Goal: Transaction & Acquisition: Subscribe to service/newsletter

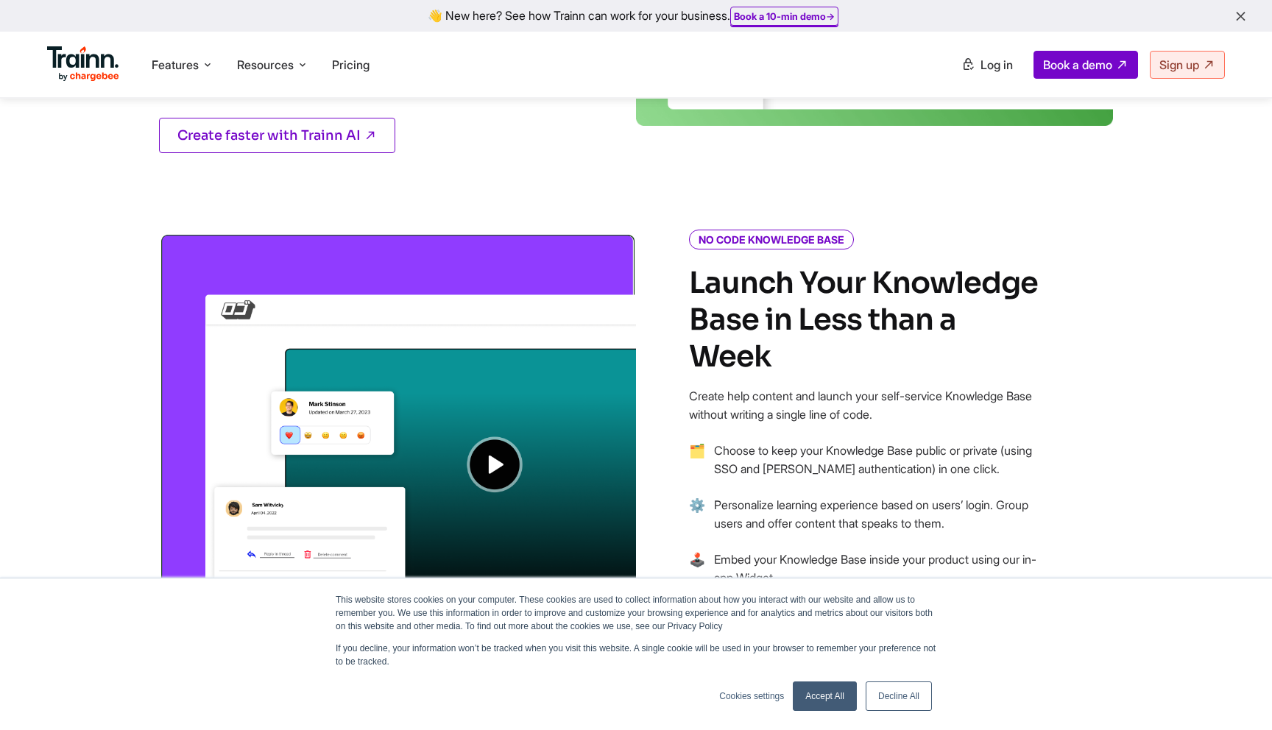
scroll to position [992, 0]
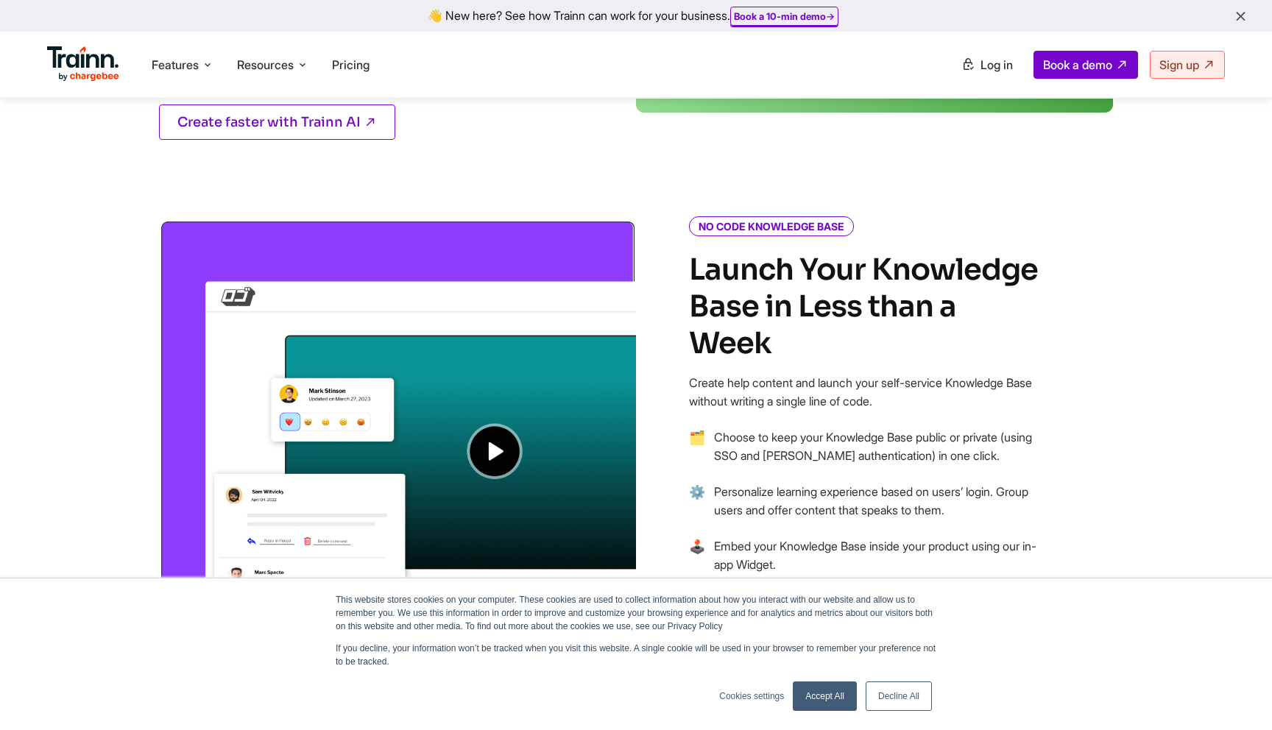
click at [487, 435] on img at bounding box center [397, 418] width 477 height 399
click at [493, 447] on img at bounding box center [397, 418] width 477 height 399
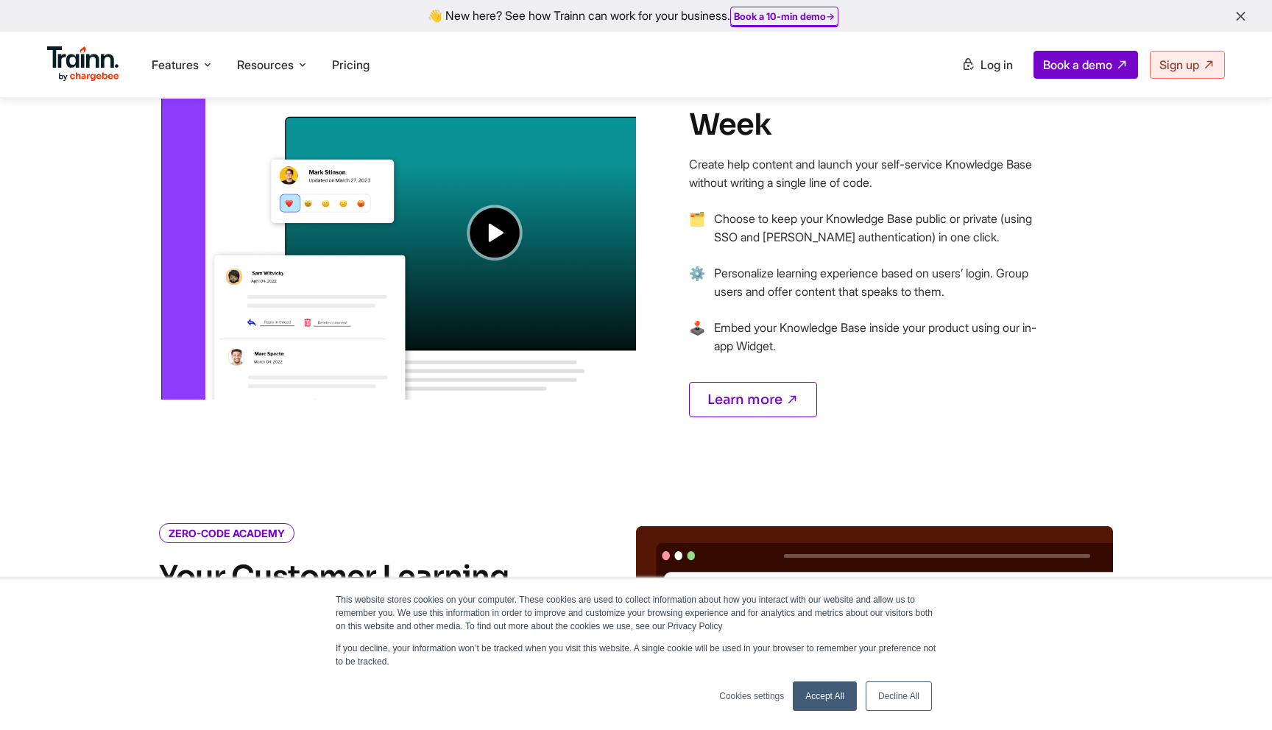
scroll to position [1235, 0]
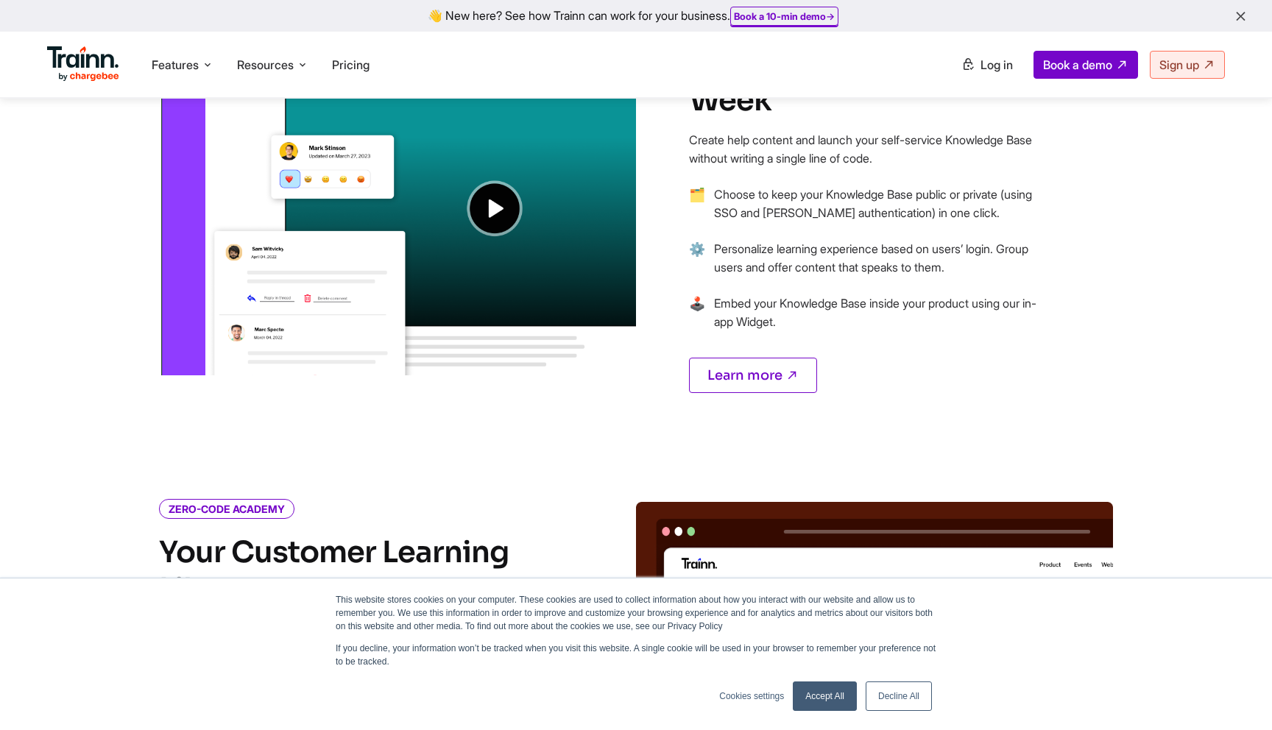
click at [511, 212] on img at bounding box center [397, 175] width 477 height 399
click at [735, 358] on link "Learn more" at bounding box center [753, 375] width 128 height 35
click at [892, 698] on link "Decline All" at bounding box center [899, 696] width 66 height 29
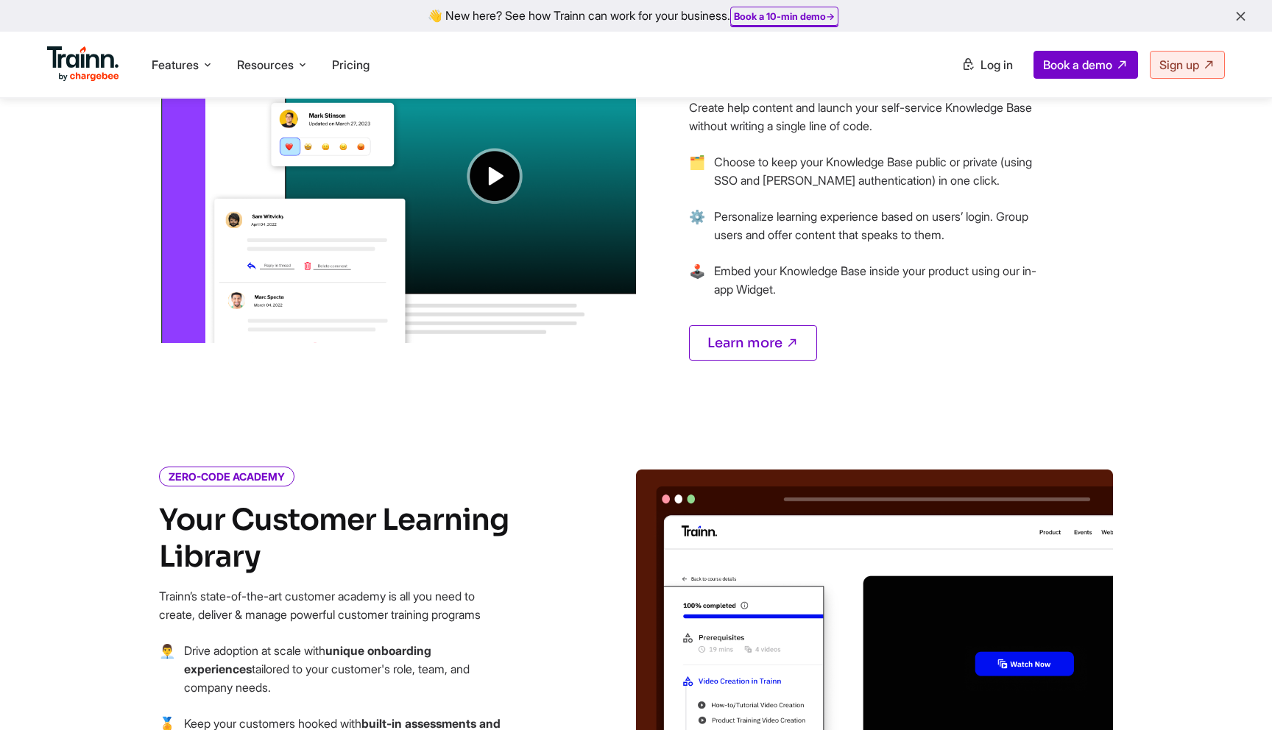
scroll to position [1259, 0]
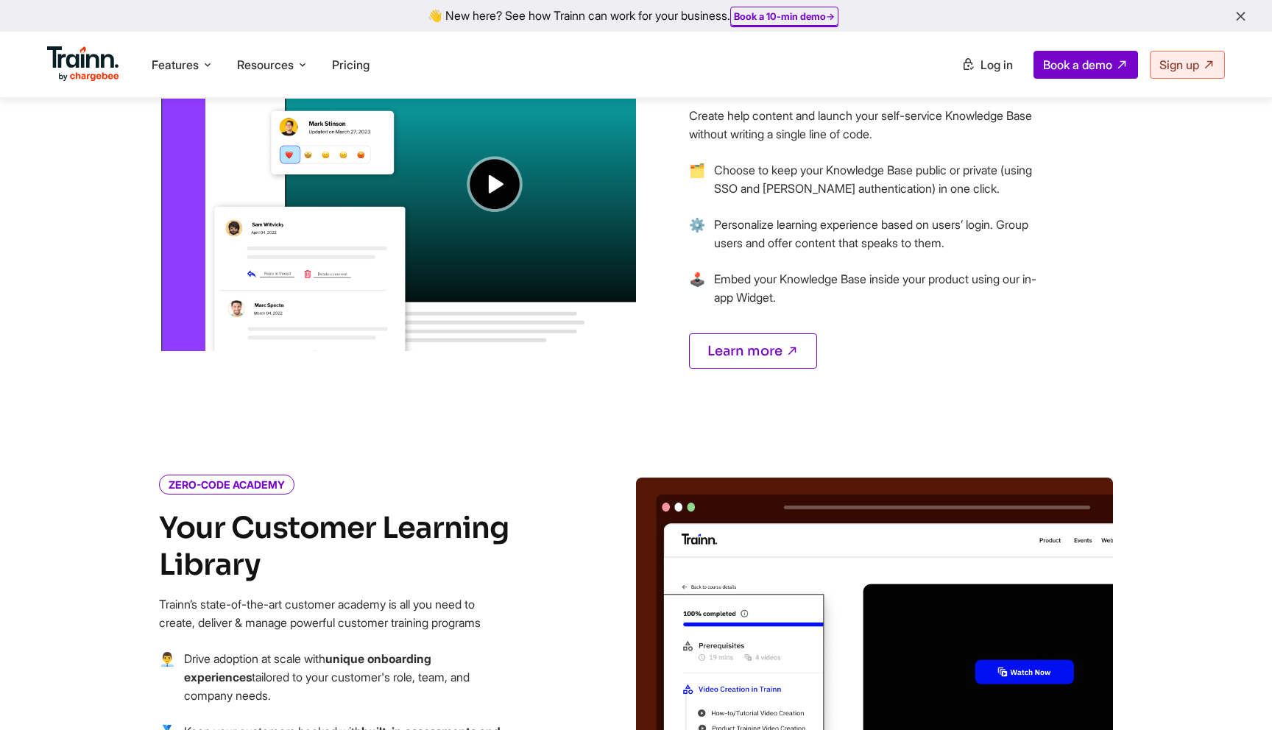
click at [484, 217] on img at bounding box center [397, 151] width 477 height 399
click at [496, 177] on img at bounding box center [397, 151] width 477 height 399
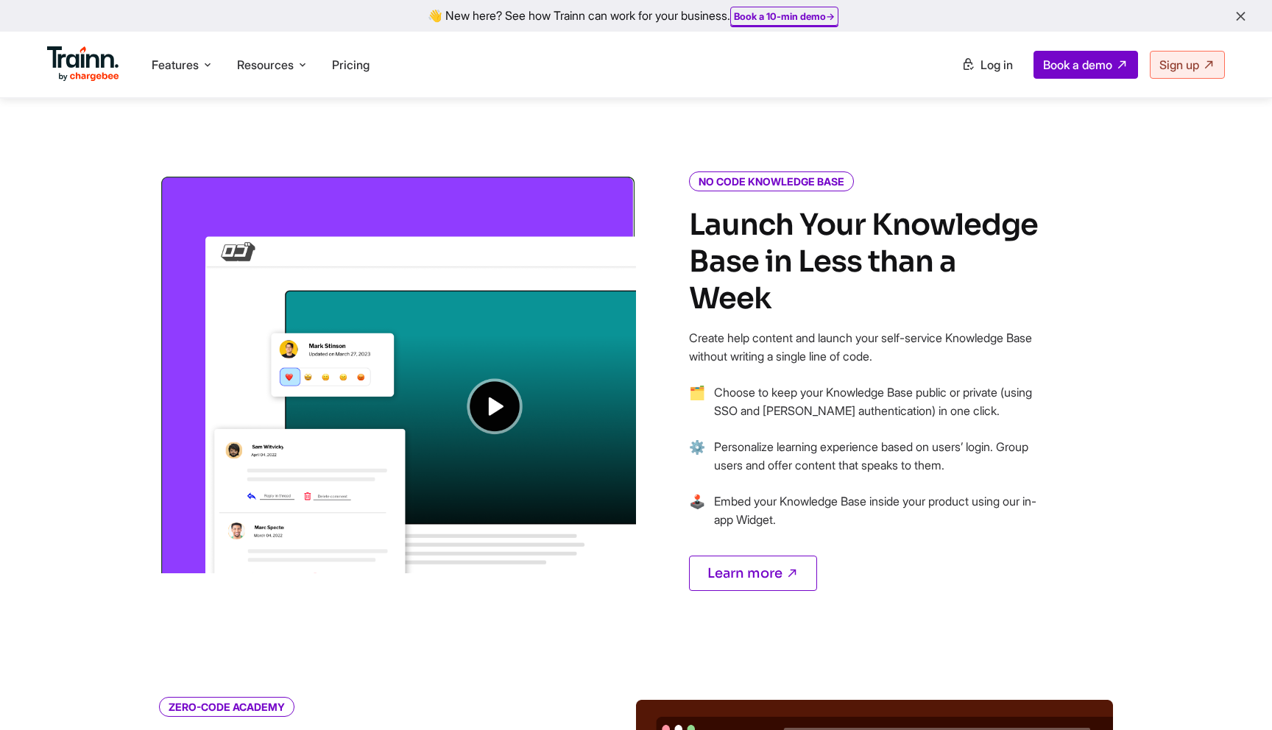
scroll to position [974, 0]
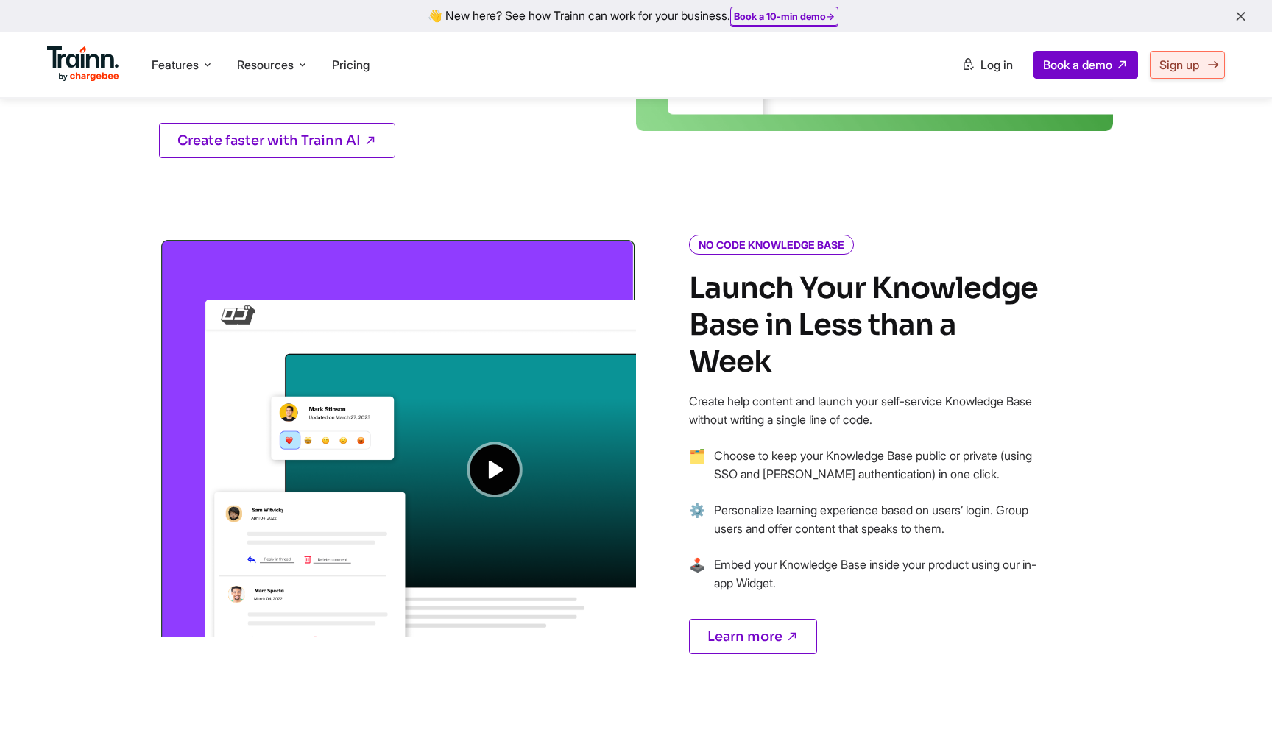
click at [1199, 72] on link "Sign up" at bounding box center [1187, 65] width 75 height 28
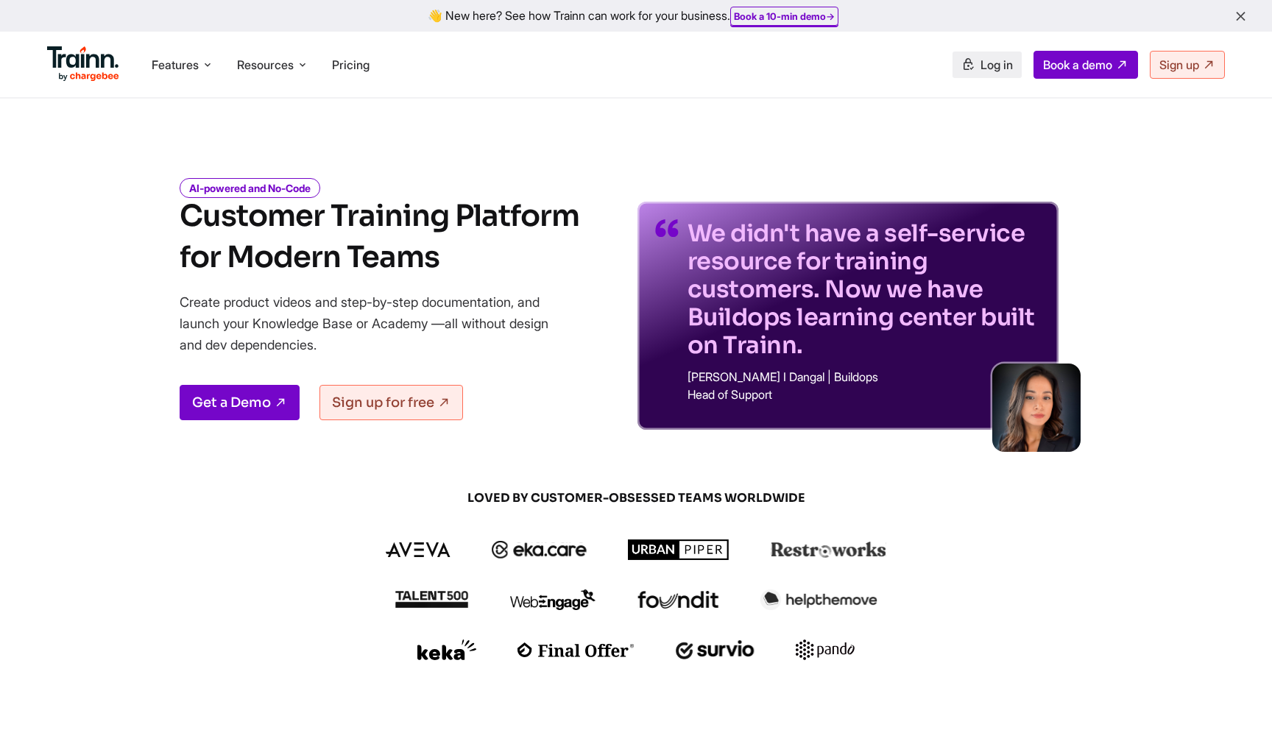
click at [971, 73] on link "Log in" at bounding box center [986, 65] width 69 height 26
